Goal: Transaction & Acquisition: Purchase product/service

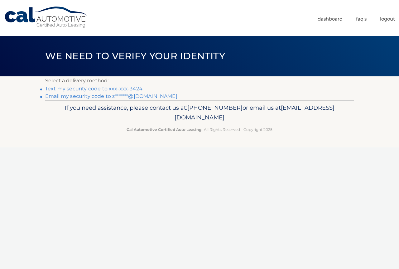
click at [107, 89] on link "Text my security code to xxx-xxx-3424" at bounding box center [93, 89] width 97 height 6
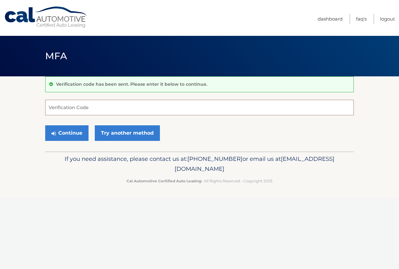
click at [77, 106] on input "Verification Code" at bounding box center [199, 108] width 308 height 16
type input "030228"
click at [76, 136] on button "Continue" at bounding box center [66, 133] width 43 height 16
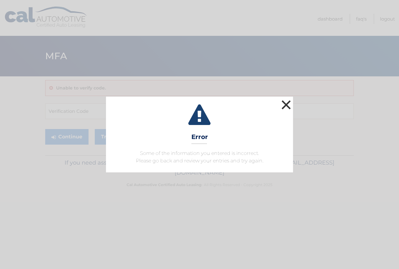
click at [288, 105] on button "×" at bounding box center [286, 104] width 12 height 12
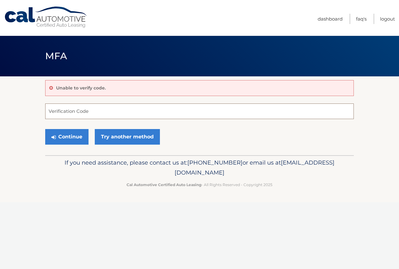
click at [95, 113] on input "Verification Code" at bounding box center [199, 111] width 308 height 16
type input "065799"
click at [58, 138] on button "Continue" at bounding box center [66, 137] width 43 height 16
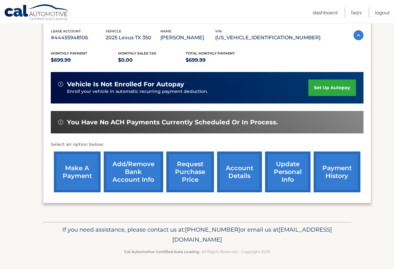
scroll to position [109, 0]
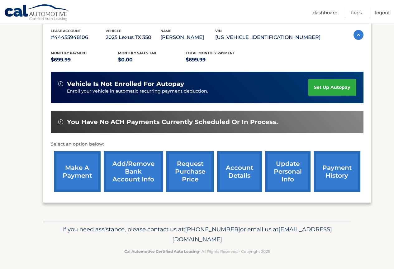
click at [330, 176] on link "payment history" at bounding box center [337, 171] width 47 height 41
click at [83, 167] on link "make a payment" at bounding box center [77, 171] width 47 height 41
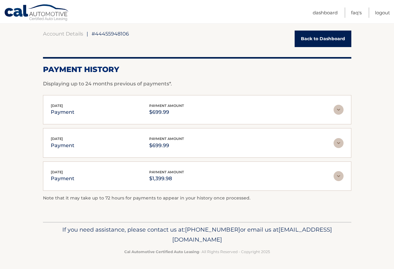
scroll to position [57, 0]
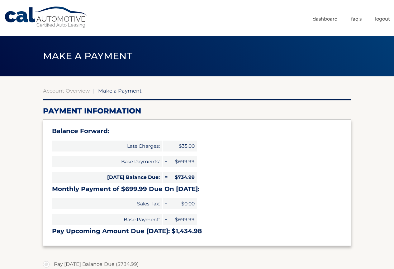
select select "YjczOTVmOGUtMzUxOC00NTNhLTg2MTUtZWJkNWNkMzQwNmJk"
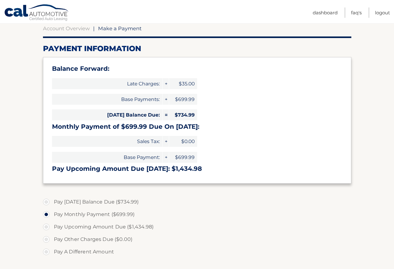
scroll to position [93, 0]
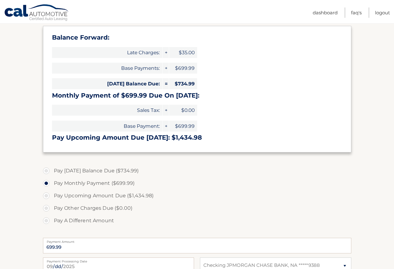
click at [64, 171] on label "Pay Today's Balance Due ($734.99)" at bounding box center [197, 170] width 308 height 12
click at [52, 171] on input "Pay Today's Balance Due ($734.99)" at bounding box center [48, 169] width 6 height 10
radio input "true"
type input "734.99"
click at [49, 208] on label "Pay Other Charges Due ($0.00)" at bounding box center [197, 208] width 308 height 12
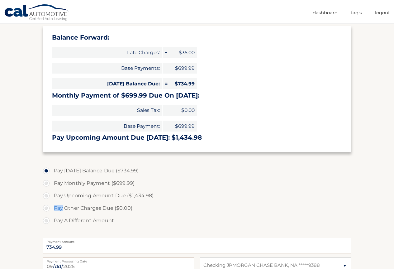
click at [49, 208] on label "Pay Other Charges Due ($0.00)" at bounding box center [197, 208] width 308 height 12
click at [47, 208] on label "Pay Other Charges Due ($0.00)" at bounding box center [197, 208] width 308 height 12
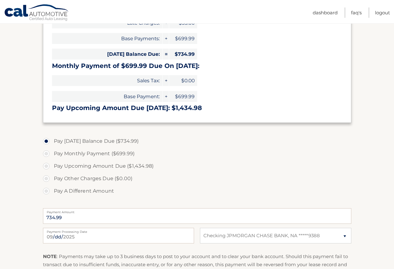
scroll to position [125, 0]
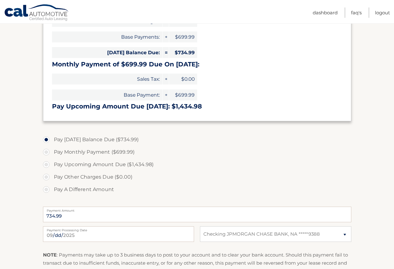
click at [48, 153] on label "Pay Monthly Payment ($699.99)" at bounding box center [197, 152] width 308 height 12
click at [48, 153] on input "Pay Monthly Payment ($699.99)" at bounding box center [48, 151] width 6 height 10
radio input "true"
type input "699.99"
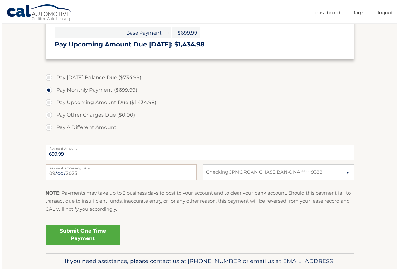
scroll to position [187, 0]
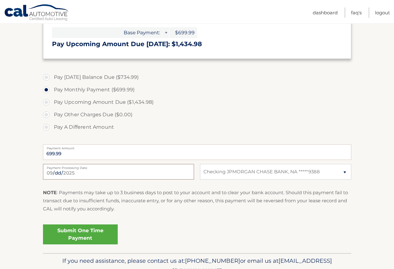
click at [80, 172] on input "2025-09-30" at bounding box center [118, 172] width 151 height 16
click at [145, 217] on div "NOTE : Payments may take up to 3 business days to post to your account and to c…" at bounding box center [197, 202] width 308 height 29
click at [86, 236] on link "Submit One Time Payment" at bounding box center [80, 234] width 75 height 20
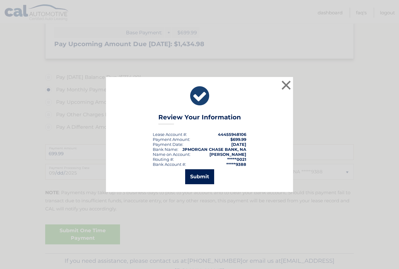
click at [193, 177] on button "Submit" at bounding box center [199, 176] width 29 height 15
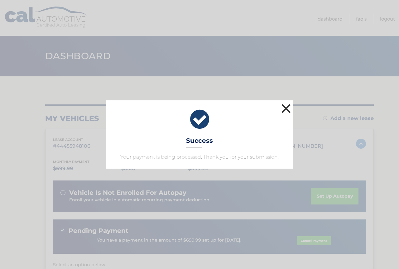
click at [286, 107] on button "×" at bounding box center [286, 108] width 12 height 12
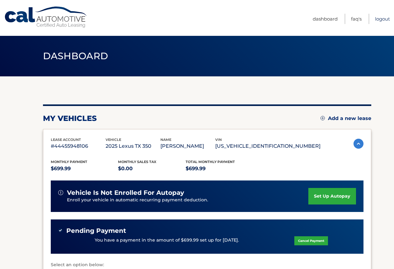
click at [380, 18] on link "Logout" at bounding box center [382, 19] width 15 height 10
